Goal: Task Accomplishment & Management: Manage account settings

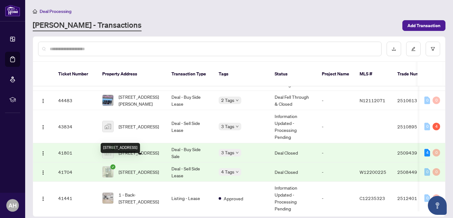
scroll to position [751, 0]
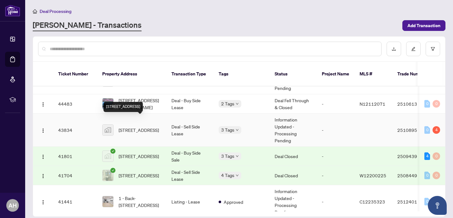
click at [146, 126] on span "[STREET_ADDRESS]" at bounding box center [139, 129] width 40 height 7
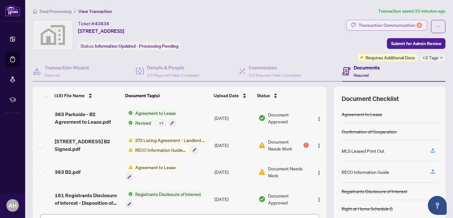
click at [389, 22] on div "Transaction Communication 4" at bounding box center [391, 25] width 64 height 10
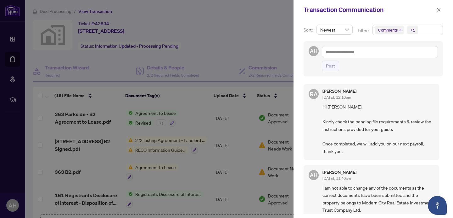
click at [240, 129] on div at bounding box center [226, 109] width 453 height 218
click at [158, 144] on div at bounding box center [226, 109] width 453 height 218
click at [439, 10] on icon "close" at bounding box center [439, 9] width 3 height 3
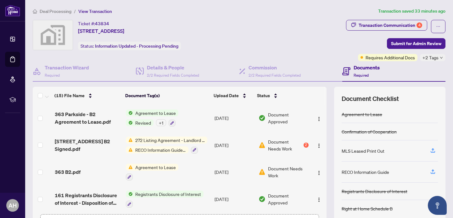
click at [168, 141] on span "272 Listing Agreement - Landlord Designated Representation Agreement Authority …" at bounding box center [170, 139] width 75 height 7
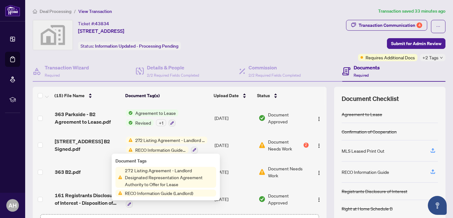
click at [178, 172] on span "272 Listing Agreement - Landlord Designated Representation Agreement Authority …" at bounding box center [169, 177] width 94 height 21
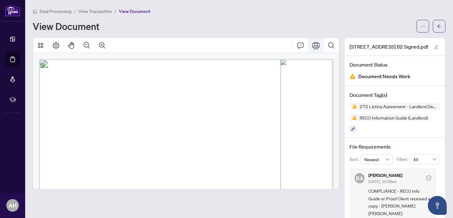
click at [317, 44] on icon "Print" at bounding box center [316, 46] width 8 height 8
click at [441, 25] on icon "arrow-left" at bounding box center [439, 26] width 4 height 4
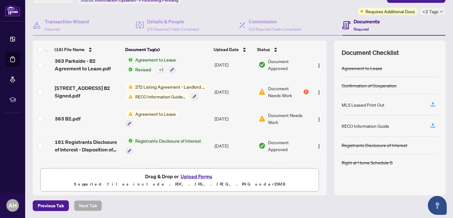
scroll to position [25, 0]
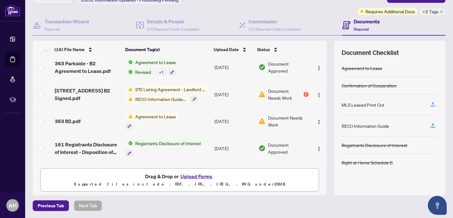
click at [156, 116] on span "Agreement to Lease" at bounding box center [156, 116] width 46 height 7
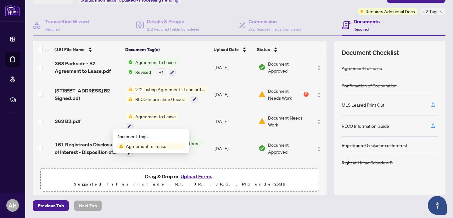
click at [203, 118] on td "Agreement to Lease" at bounding box center [167, 121] width 89 height 27
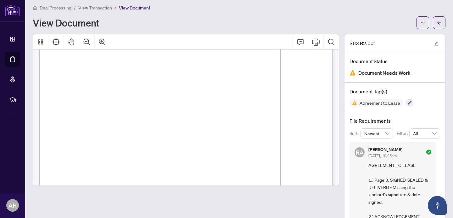
scroll to position [802, 0]
click at [319, 40] on icon "Print" at bounding box center [316, 42] width 8 height 8
click at [444, 23] on button "button" at bounding box center [439, 22] width 13 height 13
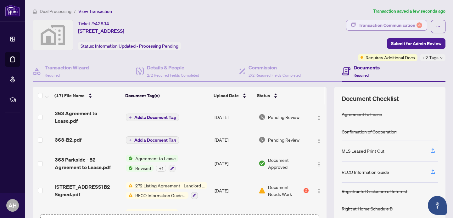
click at [389, 26] on div "Transaction Communication 4" at bounding box center [391, 25] width 64 height 10
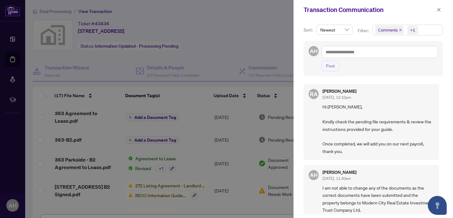
click at [400, 30] on icon "close" at bounding box center [400, 30] width 3 height 3
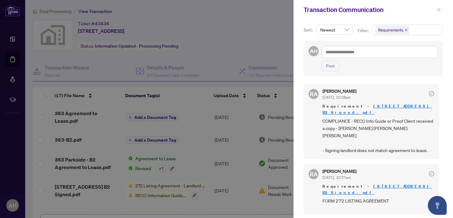
click at [441, 10] on button "button" at bounding box center [439, 10] width 8 height 8
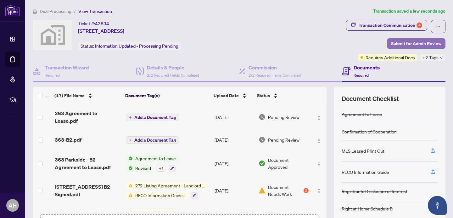
click at [416, 43] on span "Submit for Admin Review" at bounding box center [416, 43] width 50 height 10
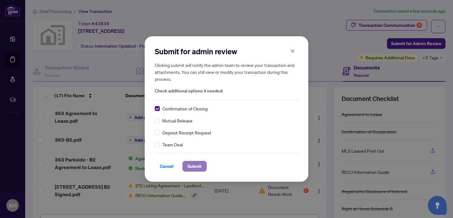
click at [195, 167] on span "Submit" at bounding box center [195, 166] width 14 height 10
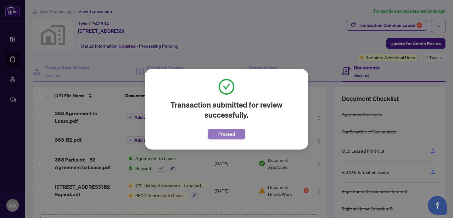
click at [218, 132] on button "Proceed" at bounding box center [227, 133] width 38 height 11
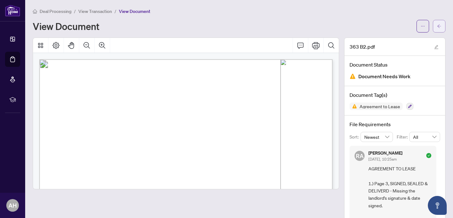
click at [439, 25] on icon "arrow-left" at bounding box center [439, 26] width 4 height 4
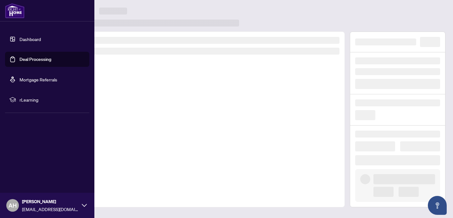
click at [20, 37] on link "Dashboard" at bounding box center [30, 39] width 21 height 6
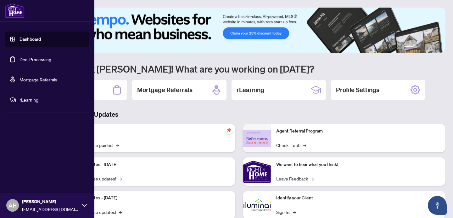
click at [38, 41] on link "Dashboard" at bounding box center [30, 39] width 21 height 6
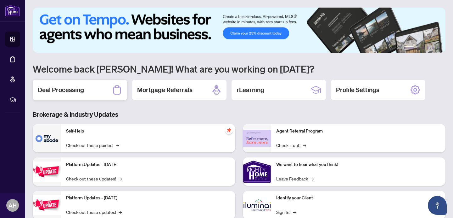
click at [72, 93] on h2 "Deal Processing" at bounding box center [61, 89] width 46 height 9
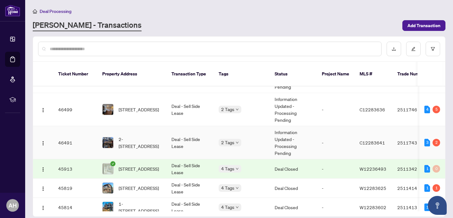
scroll to position [418, 0]
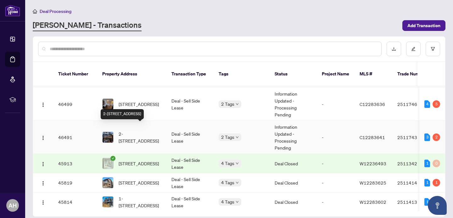
click at [153, 133] on span "2-[STREET_ADDRESS]" at bounding box center [140, 137] width 43 height 14
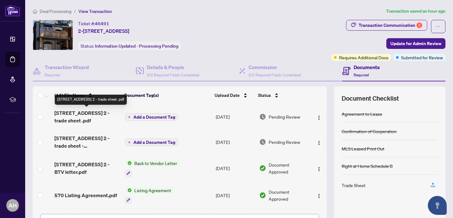
click at [88, 115] on span "[STREET_ADDRESS] 2 - trade sheet .pdf" at bounding box center [86, 116] width 65 height 15
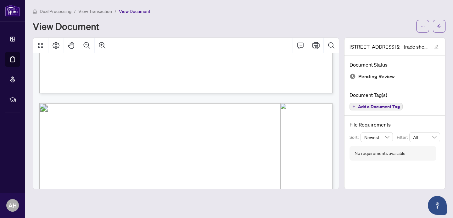
scroll to position [337, 0]
